Goal: Check status

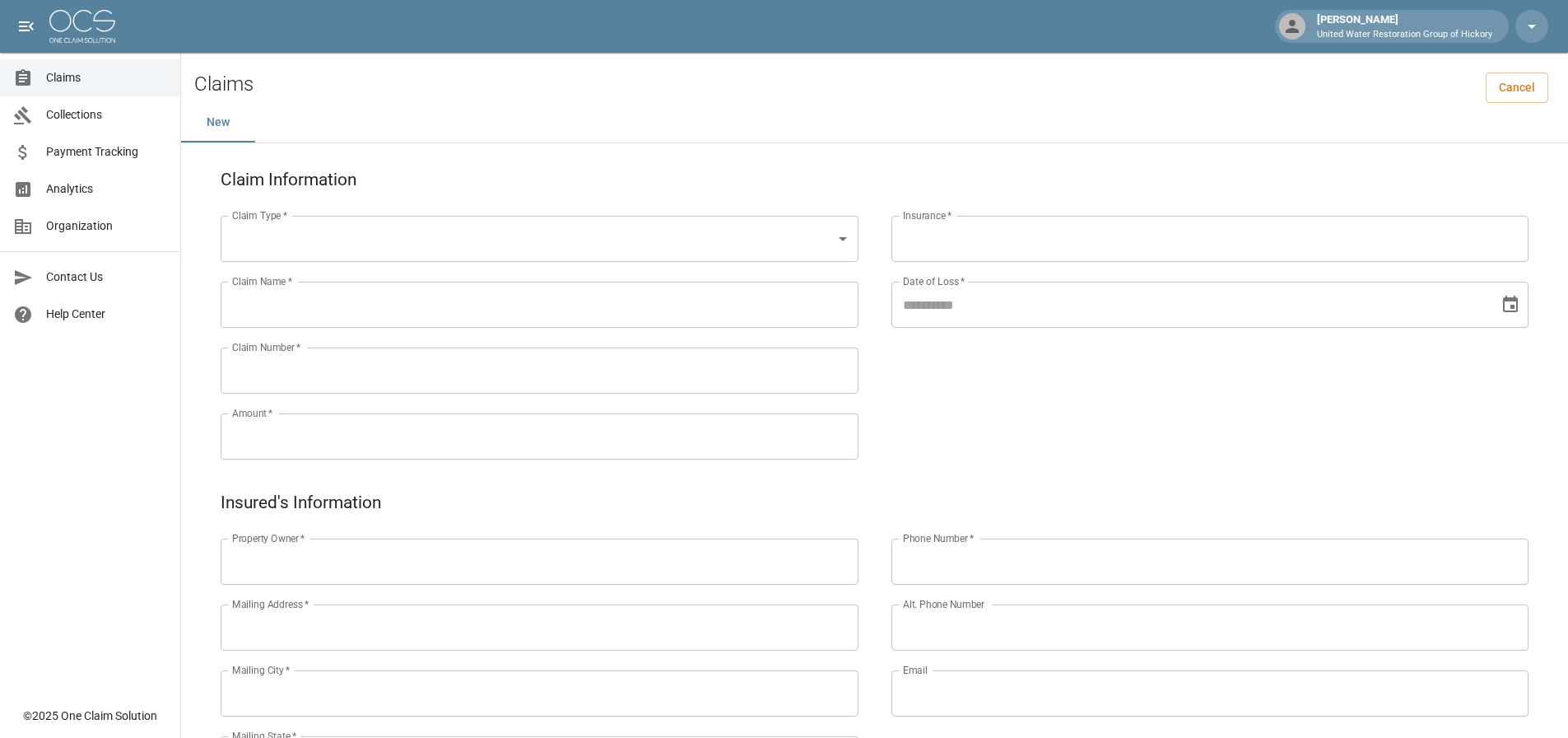
click at [39, 76] on div "Claims" at bounding box center [29, 78] width 33 height 20
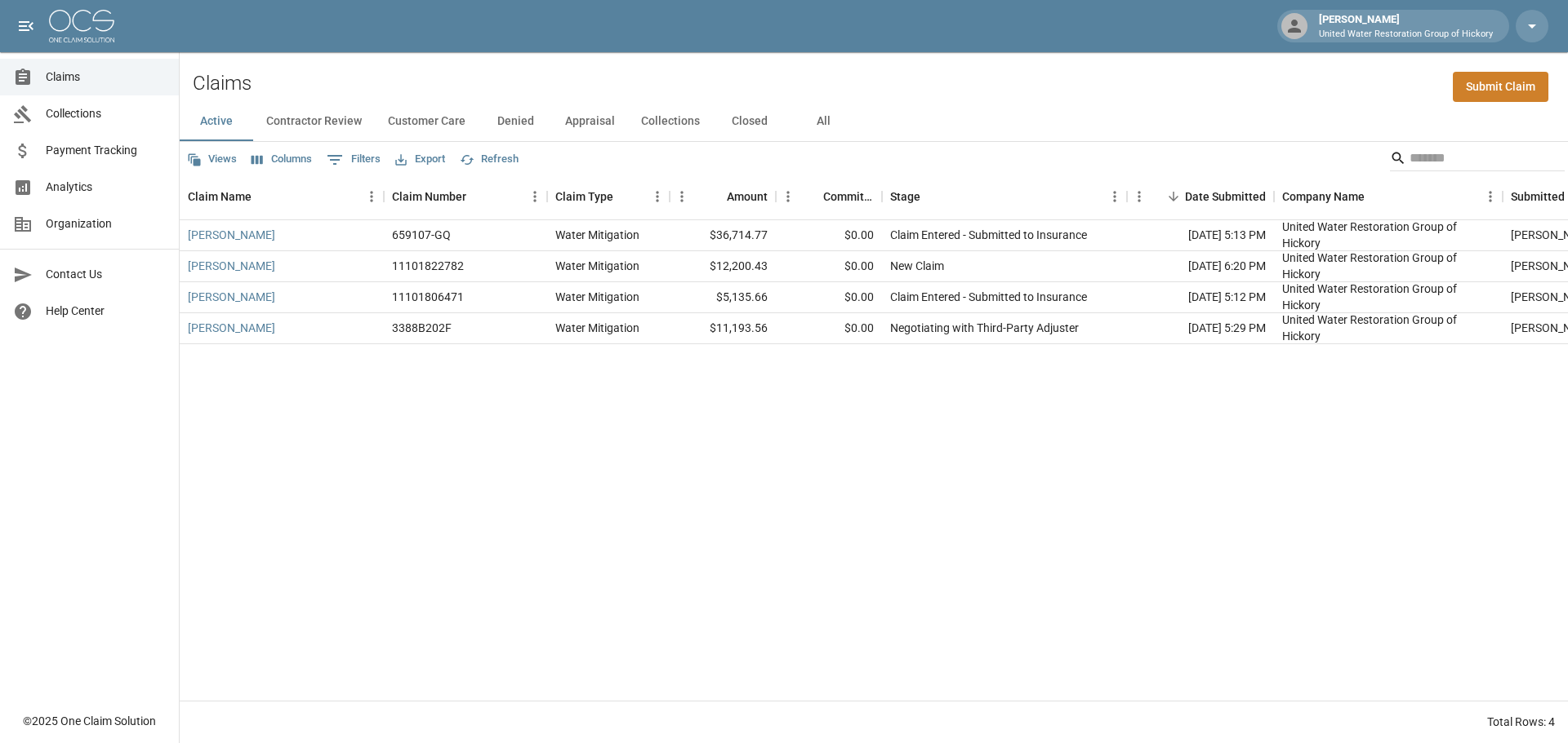
click at [1058, 102] on div "Active Contractor Review Customer Care Denied Appraisal Collections Closed All" at bounding box center [873, 122] width 1388 height 39
click at [849, 391] on div "[PERSON_NAME] 659107-GQ Water Mitigation $36,714.77 $0.00 Claim Entered - Submi…" at bounding box center [942, 461] width 1527 height 481
click at [74, 75] on span "Claims" at bounding box center [106, 77] width 120 height 17
click at [1018, 92] on div "Claims Submit Claim" at bounding box center [873, 77] width 1388 height 50
click at [1028, 464] on div "[PERSON_NAME] 659107-GQ Water Mitigation $36,714.77 $0.00 Claim Entered - Submi…" at bounding box center [942, 461] width 1527 height 481
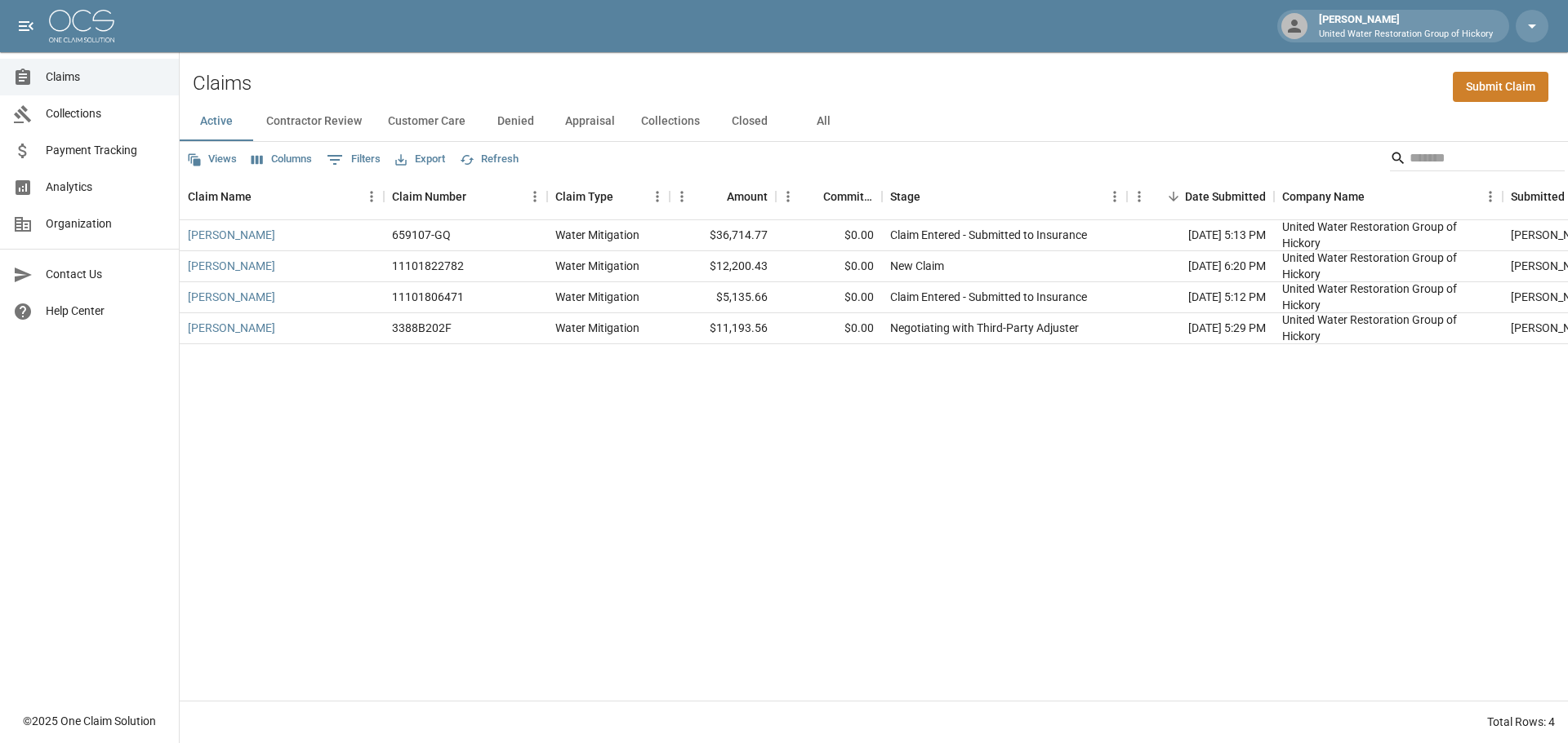
click at [1132, 127] on div "Active Contractor Review Customer Care Denied Appraisal Collections Closed All" at bounding box center [873, 122] width 1388 height 39
click at [79, 85] on span "Claims" at bounding box center [106, 77] width 120 height 17
click at [1022, 163] on div "Views Columns 0 Filters Export Refresh" at bounding box center [873, 158] width 1388 height 33
click at [743, 460] on div "[PERSON_NAME] 659107-GQ Water Mitigation $36,714.77 $0.00 Claim Entered - Submi…" at bounding box center [942, 461] width 1527 height 481
click at [831, 132] on button "All" at bounding box center [823, 122] width 74 height 39
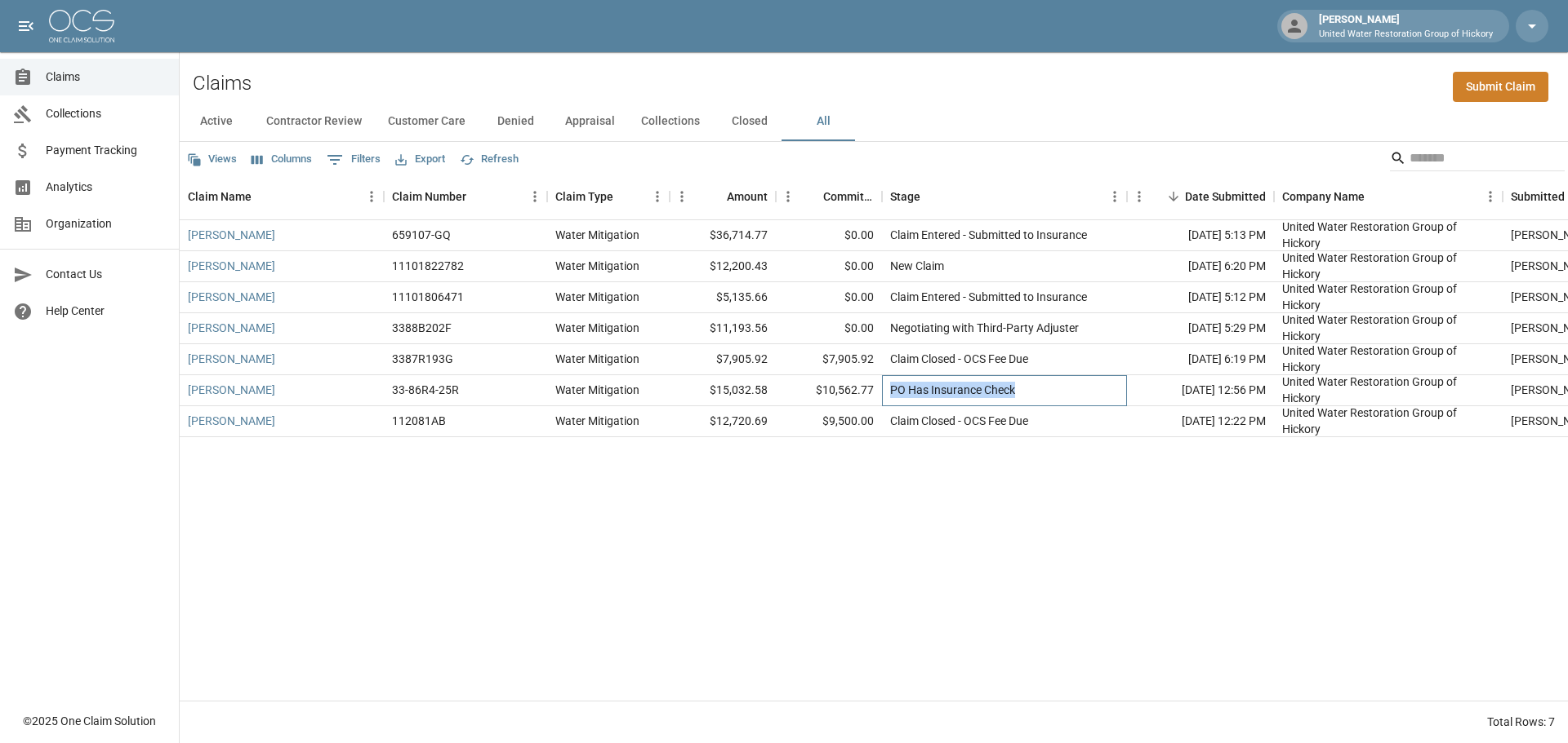
drag, startPoint x: 1017, startPoint y: 391, endPoint x: 874, endPoint y: 397, distance: 143.1
click at [874, 397] on div "[PERSON_NAME] 33-86R4-25R Water Mitigation $15,032.58 $10,562.77 PO Has Insuran…" at bounding box center [942, 391] width 1527 height 31
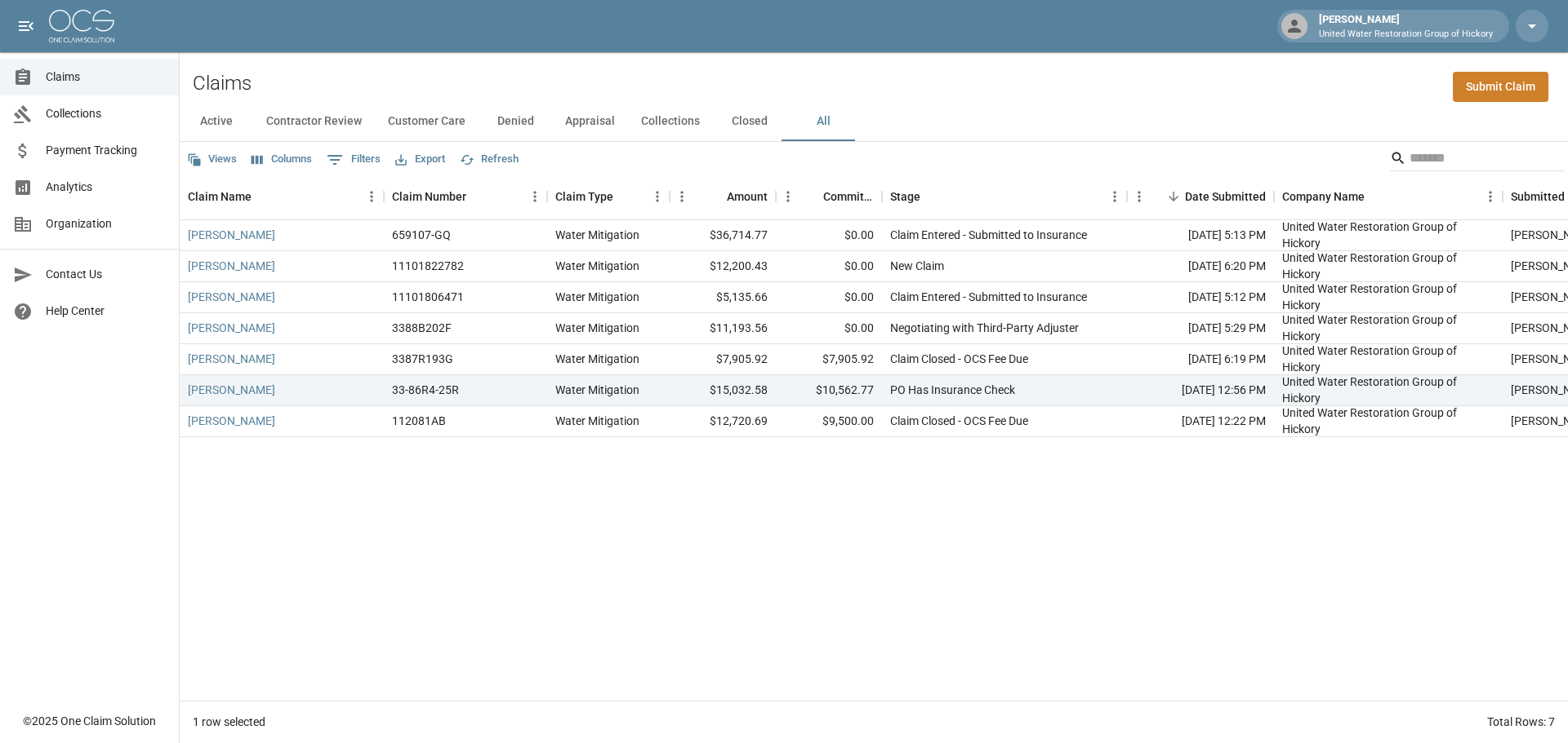
click at [895, 506] on div "[PERSON_NAME] 659107-GQ Water Mitigation $36,714.77 $0.00 Claim Entered - Submi…" at bounding box center [942, 461] width 1527 height 481
click at [978, 164] on div "Views Columns 0 Filters Export Refresh" at bounding box center [873, 158] width 1388 height 33
click at [219, 122] on button "Active" at bounding box center [216, 122] width 74 height 39
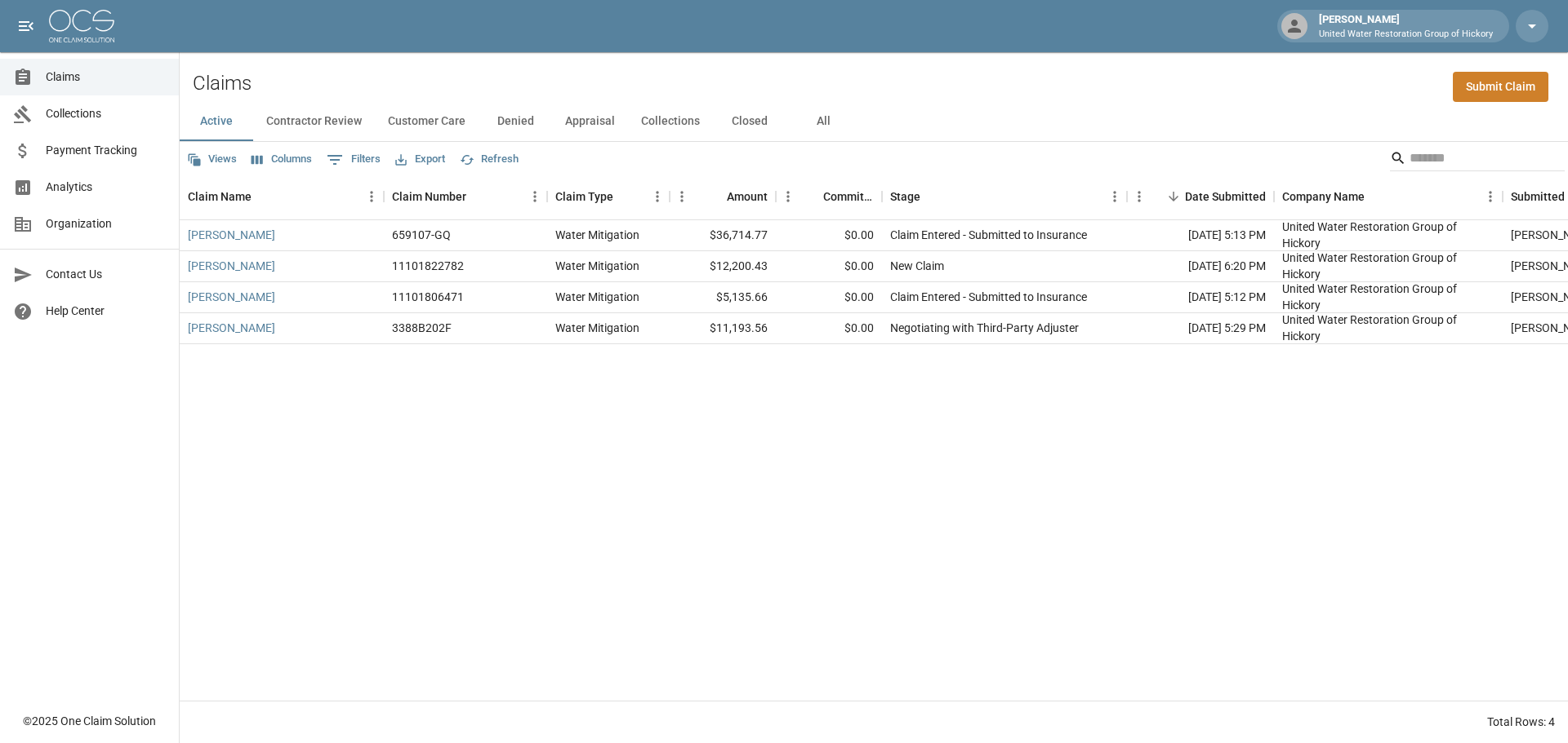
click at [767, 394] on div "[PERSON_NAME] 659107-GQ Water Mitigation $36,714.77 $0.00 Claim Entered - Submi…" at bounding box center [942, 461] width 1527 height 481
click at [819, 121] on button "All" at bounding box center [823, 122] width 74 height 39
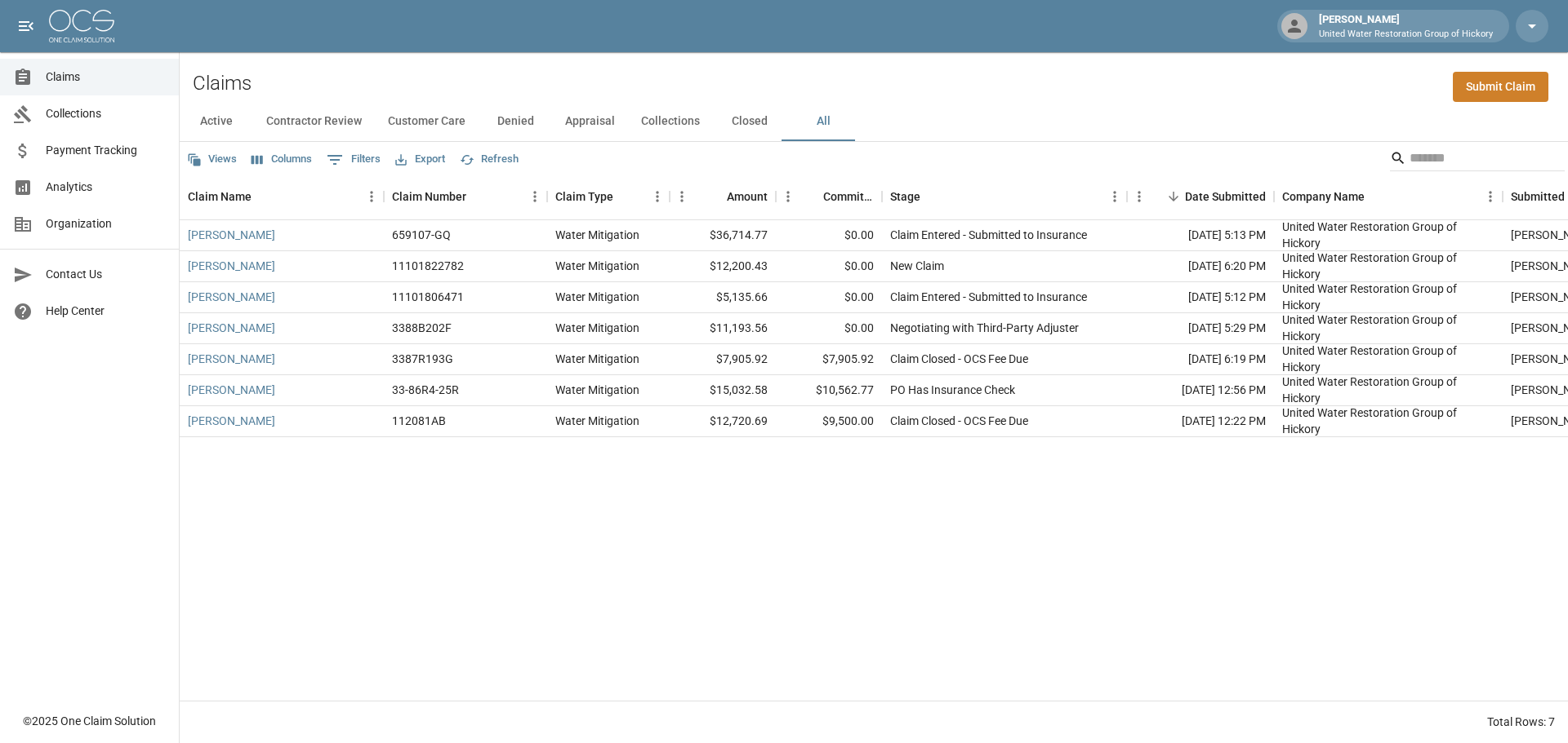
click at [408, 125] on button "Customer Care" at bounding box center [426, 122] width 104 height 39
